Goal: Information Seeking & Learning: Learn about a topic

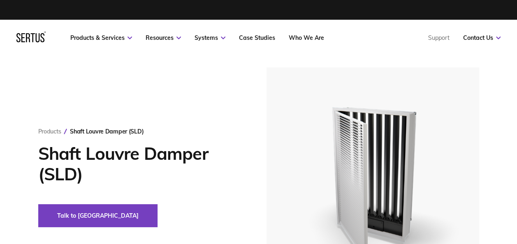
scroll to position [16, 0]
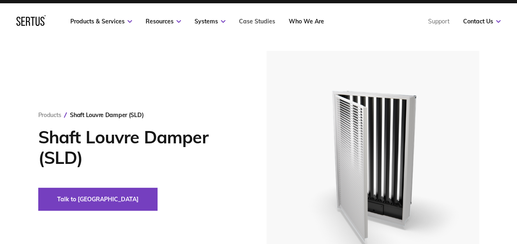
click at [263, 20] on link "Case Studies" at bounding box center [257, 21] width 36 height 7
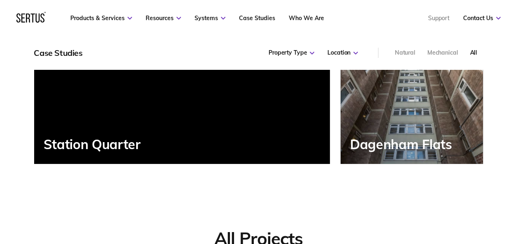
scroll to position [345, 0]
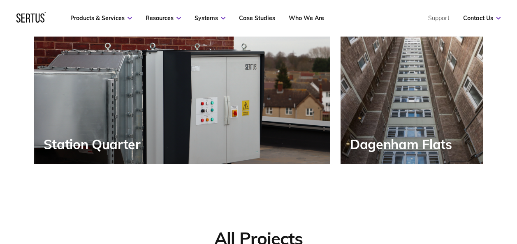
click at [401, 143] on div "Dagenham Flats" at bounding box center [403, 144] width 106 height 15
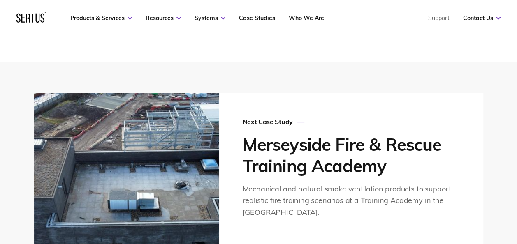
scroll to position [2087, 0]
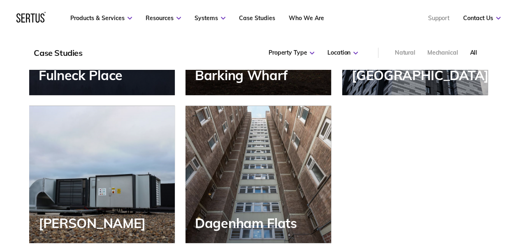
scroll to position [871, 0]
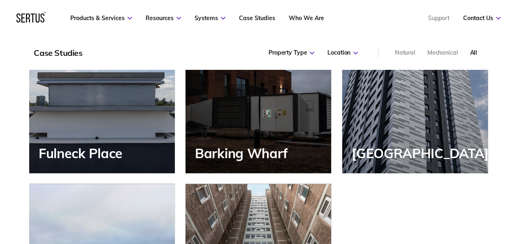
click at [385, 124] on div "[GEOGRAPHIC_DATA]" at bounding box center [414, 104] width 145 height 137
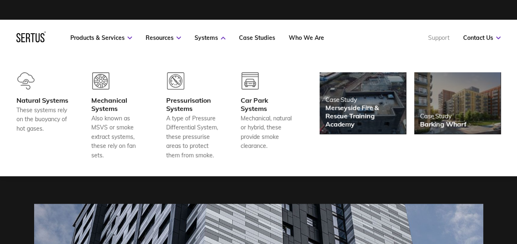
click at [438, 35] on link "Support" at bounding box center [438, 37] width 21 height 7
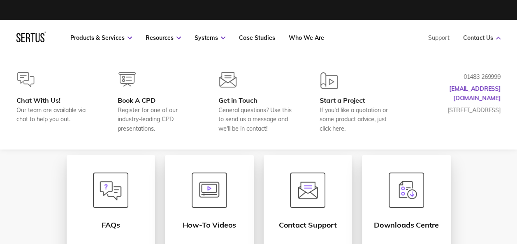
click at [486, 36] on link "Contact Us" at bounding box center [481, 37] width 37 height 7
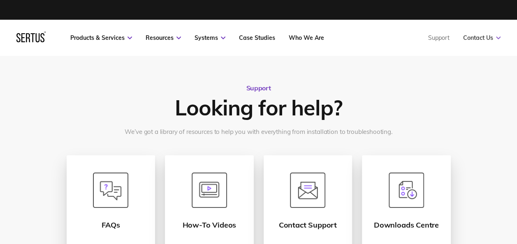
click at [486, 36] on link "Contact Us" at bounding box center [481, 37] width 37 height 7
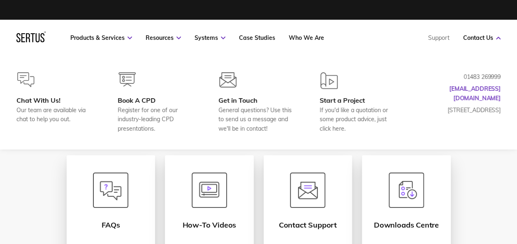
drag, startPoint x: 461, startPoint y: 76, endPoint x: 497, endPoint y: 76, distance: 35.7
click at [497, 76] on p "01483 269999" at bounding box center [459, 76] width 82 height 9
click at [33, 97] on div "Chat With Us!" at bounding box center [53, 100] width 74 height 8
